Goal: Check status: Check status

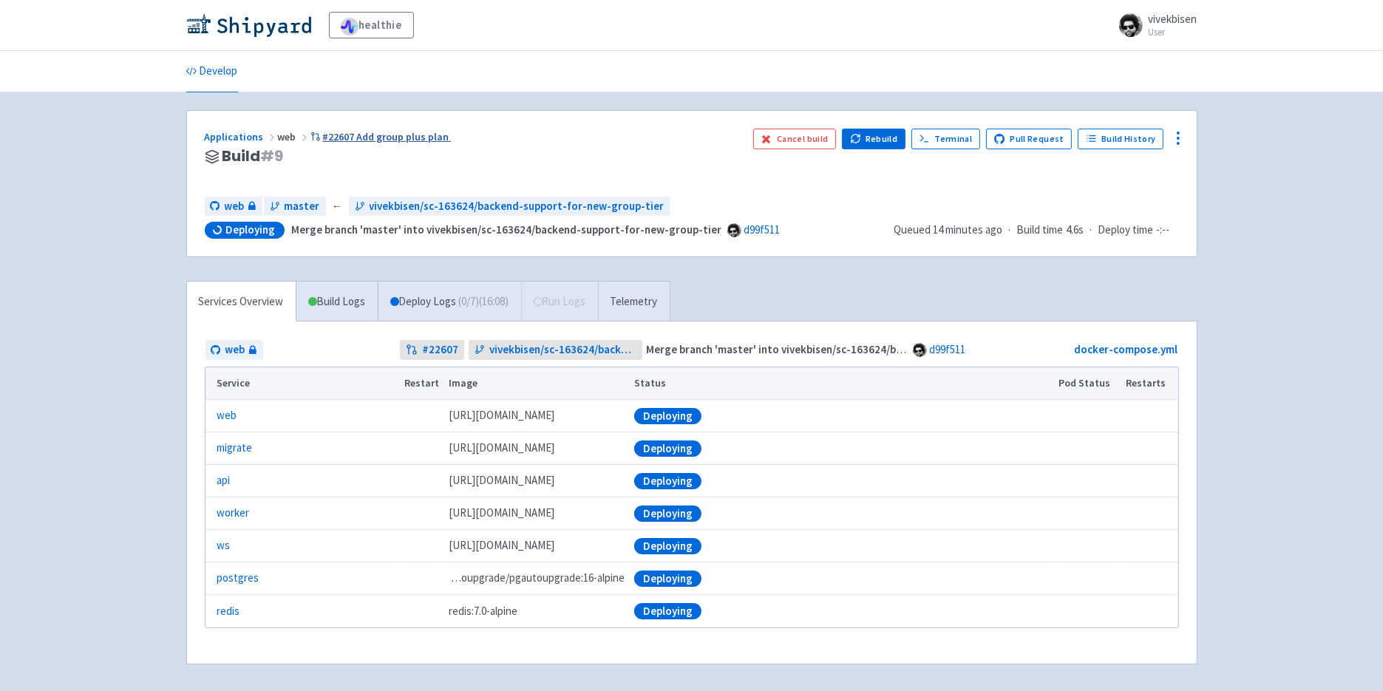
click at [395, 130] on link "#22607 Add group plus plan" at bounding box center [380, 136] width 141 height 13
